Goal: Use online tool/utility: Use online tool/utility

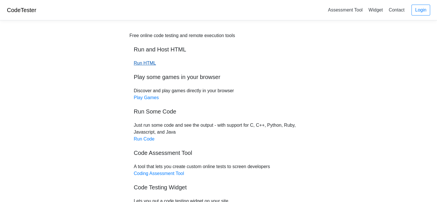
click at [152, 61] on link "Run HTML" at bounding box center [145, 63] width 22 height 5
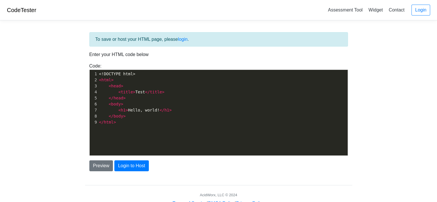
scroll to position [2, 0]
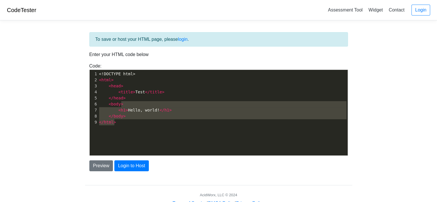
type textarea "<!DOCTYPE html> <html> <head> <title>Test</title> </head> <body> <h1>Hello, wor…"
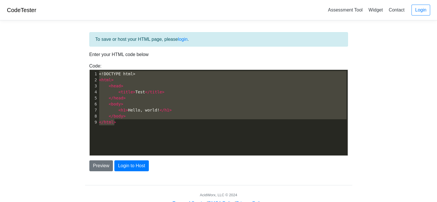
drag, startPoint x: 198, startPoint y: 128, endPoint x: 98, endPoint y: 59, distance: 122.4
click at [98, 59] on div "To save or host your HTML page, please login . Enter your HTML code below Code:…" at bounding box center [218, 101] width 267 height 139
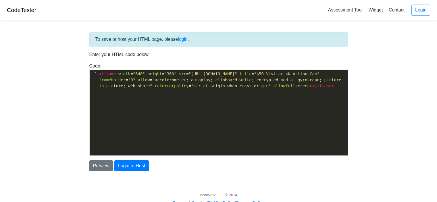
click at [95, 159] on div "Preview Login to Host" at bounding box center [218, 164] width 267 height 16
click at [96, 161] on button "Preview" at bounding box center [101, 165] width 24 height 11
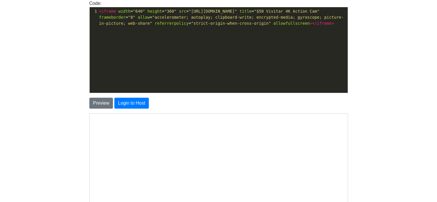
scroll to position [139, 0]
